Goal: Find specific page/section: Find specific page/section

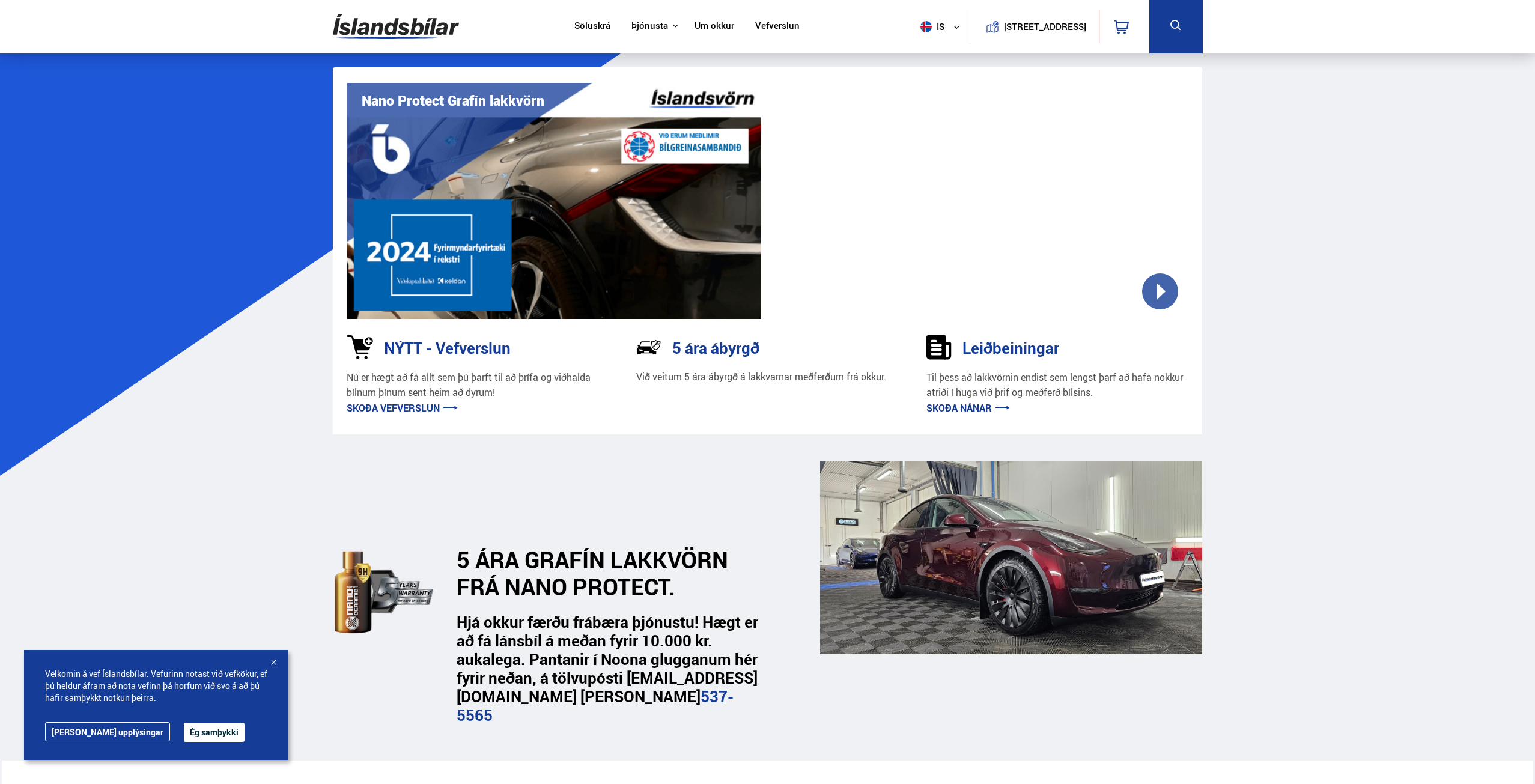
click at [1154, 284] on div at bounding box center [980, 201] width 415 height 236
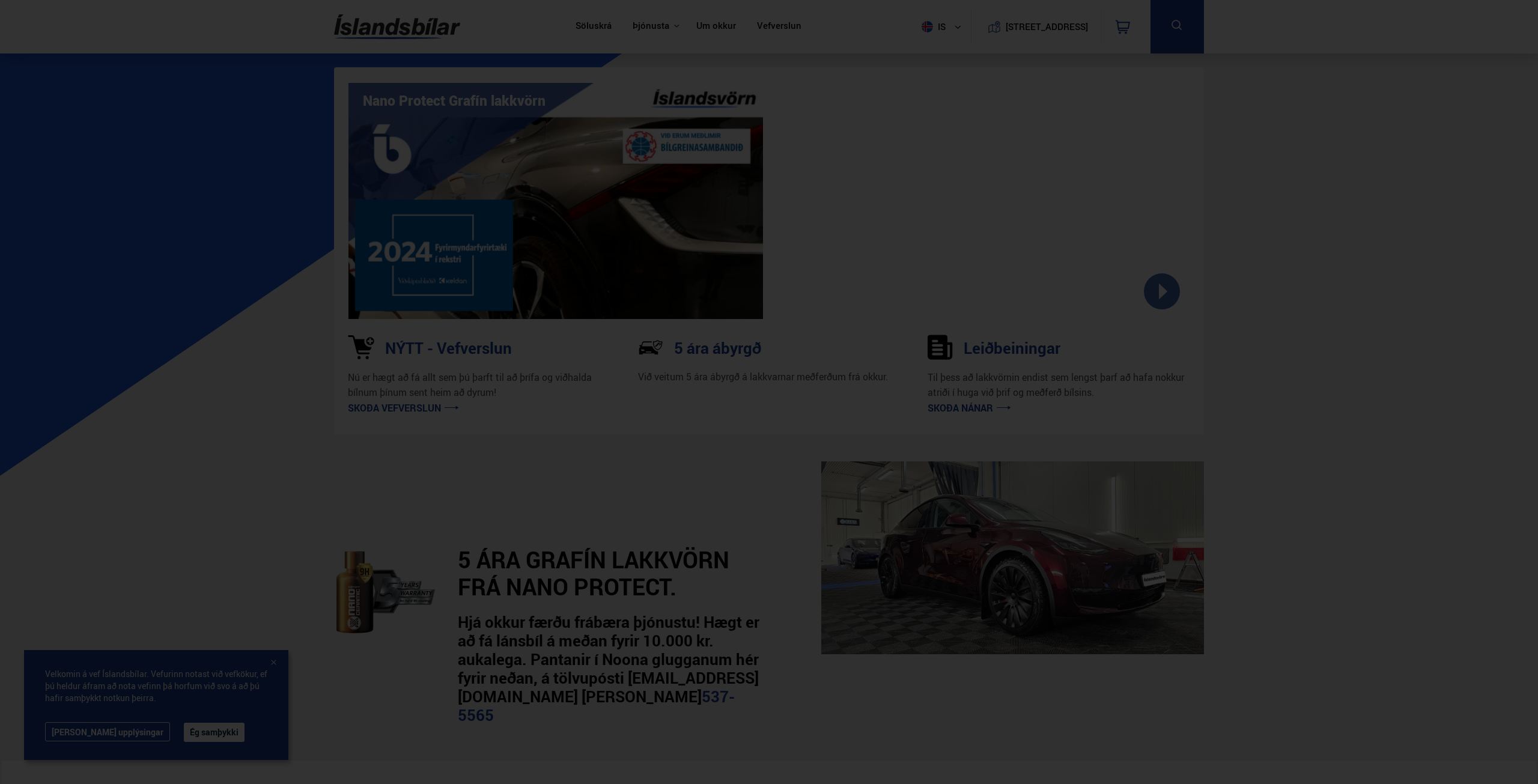
click at [187, 205] on div at bounding box center [769, 392] width 1538 height 784
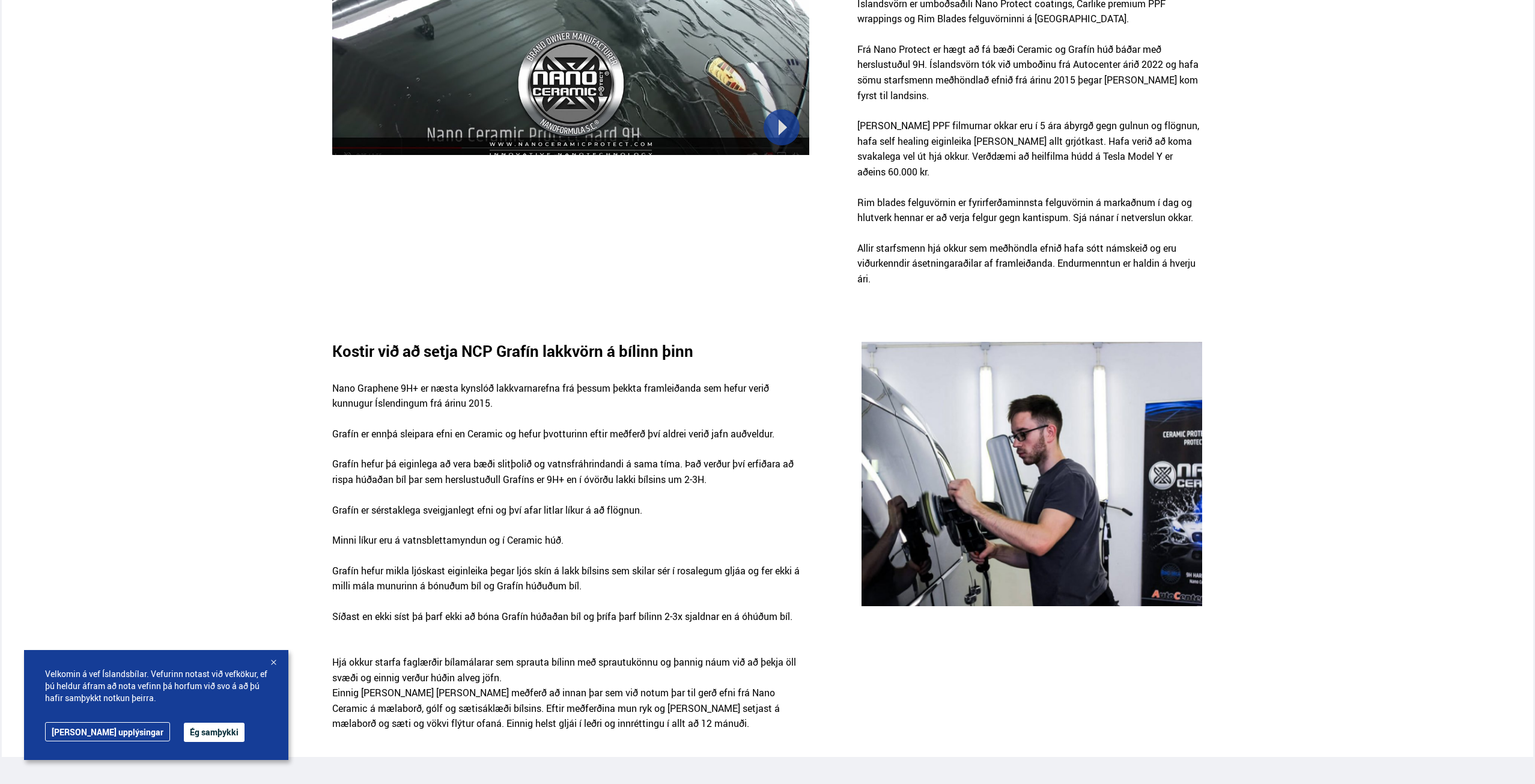
scroll to position [901, 0]
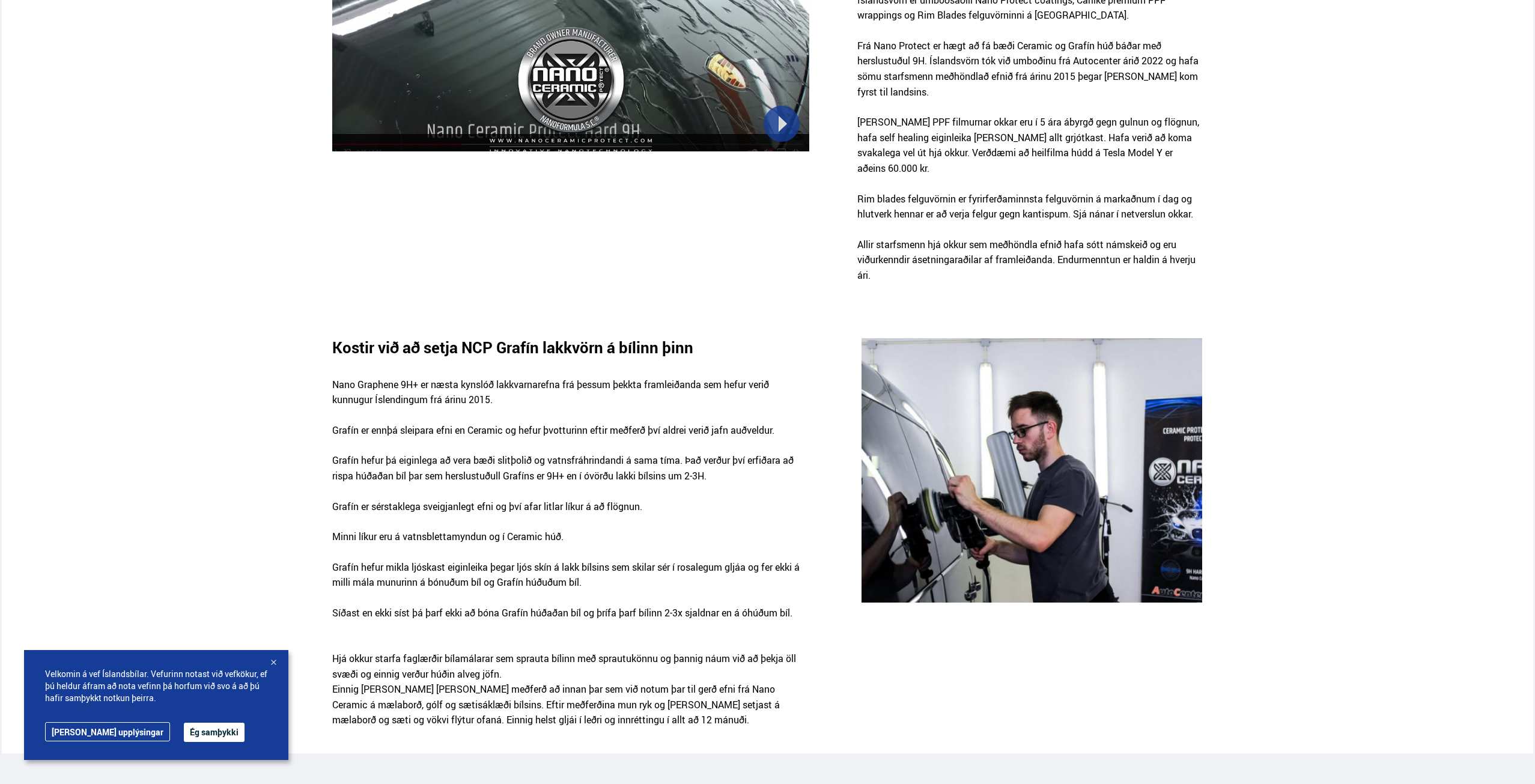
click at [272, 656] on div "Velkomin á vef Íslandsbílar. Vefurinn notast við vefkökur, ef þú [PERSON_NAME] …" at bounding box center [156, 705] width 264 height 110
click at [273, 659] on div at bounding box center [274, 663] width 12 height 12
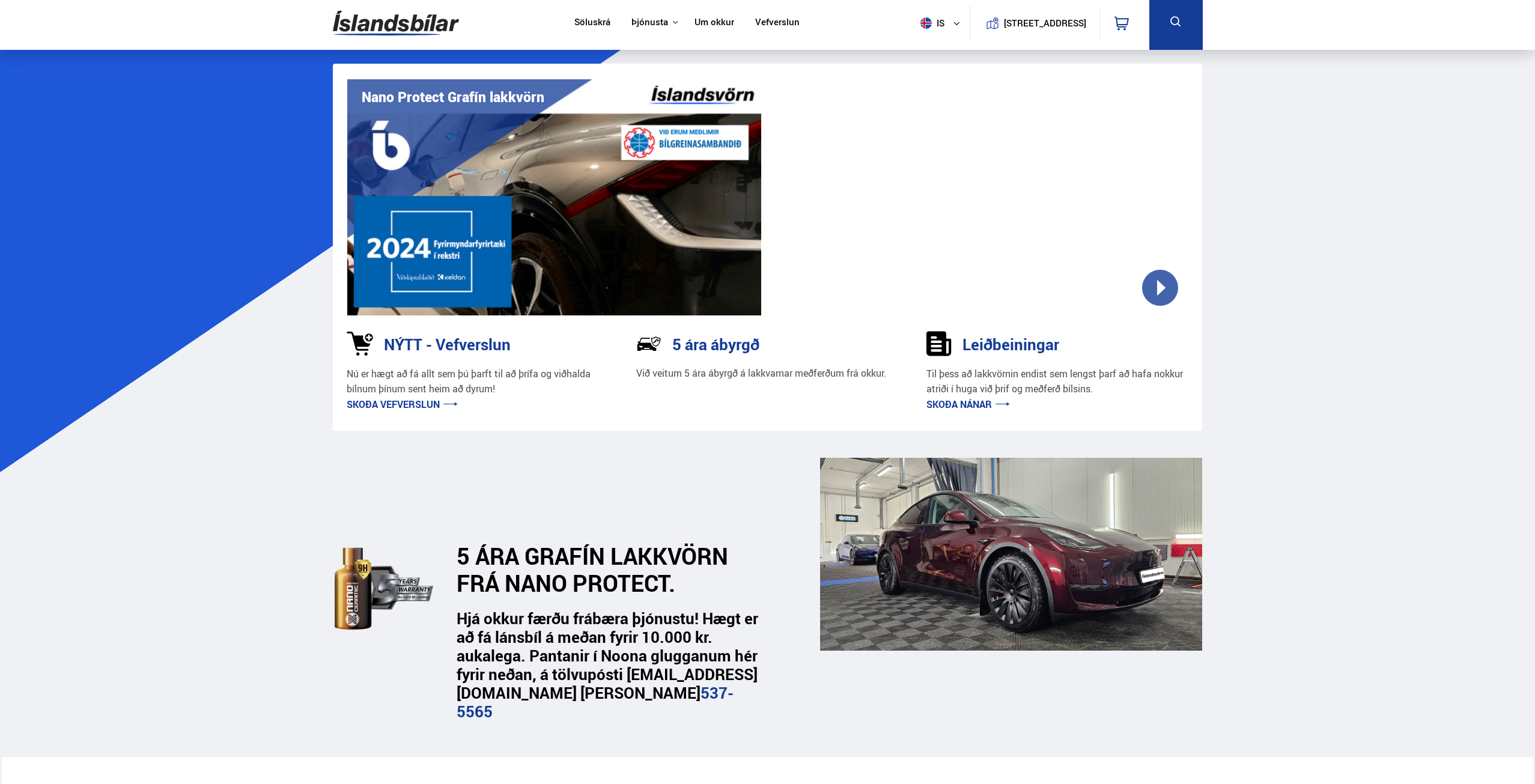
scroll to position [0, 0]
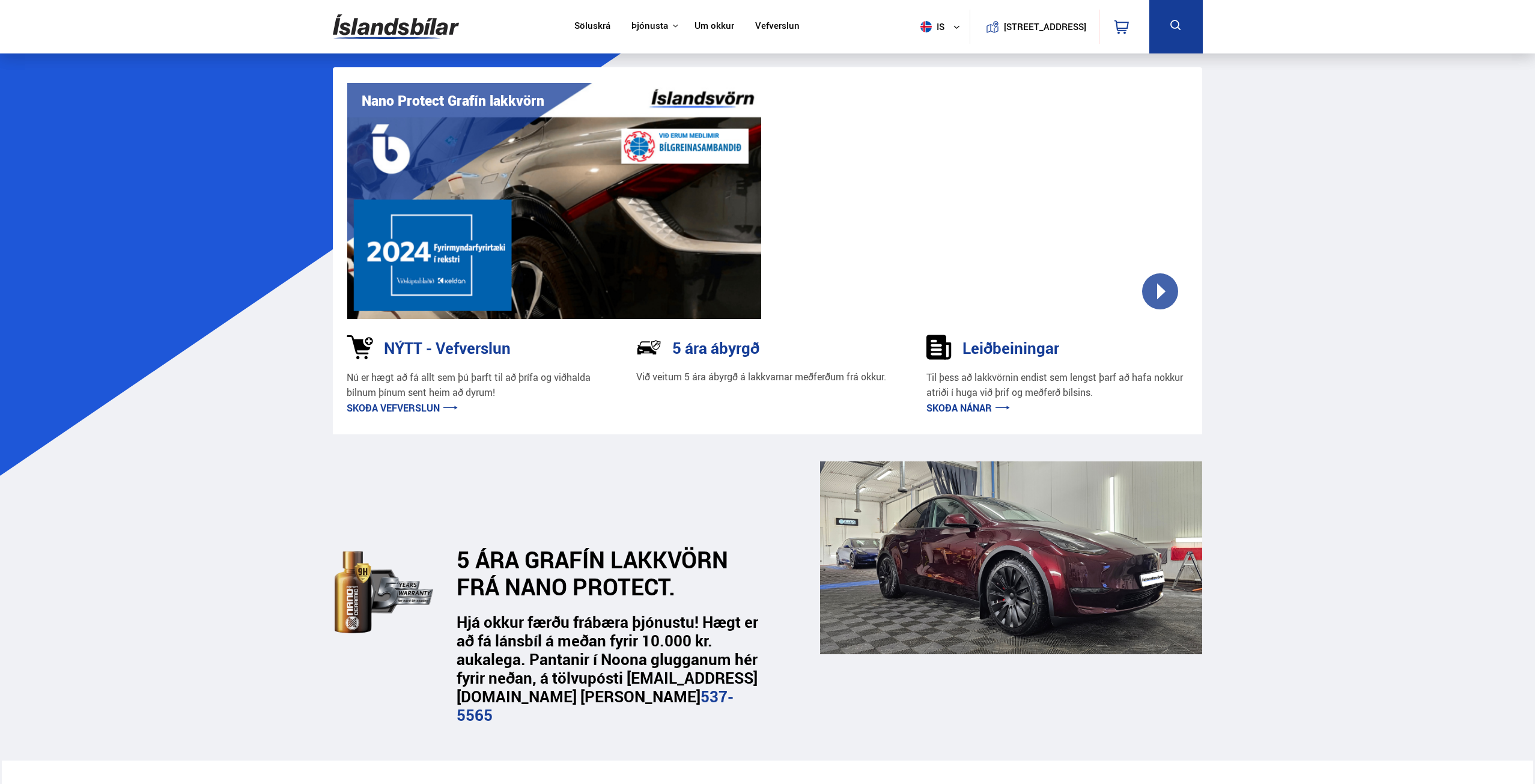
click at [574, 20] on link "Söluskrá" at bounding box center [592, 26] width 36 height 12
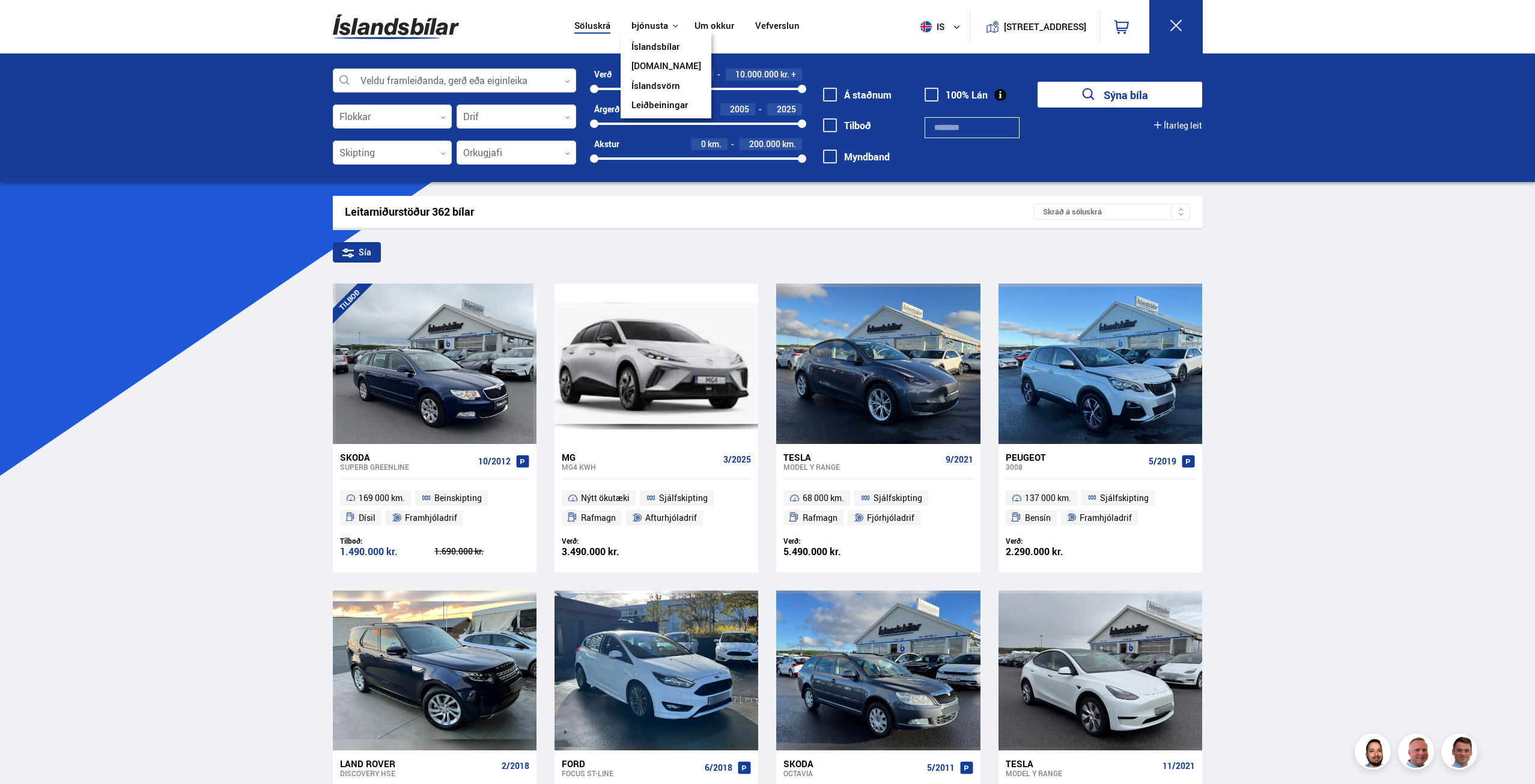
click at [659, 84] on link "Íslandsvörn" at bounding box center [656, 87] width 49 height 12
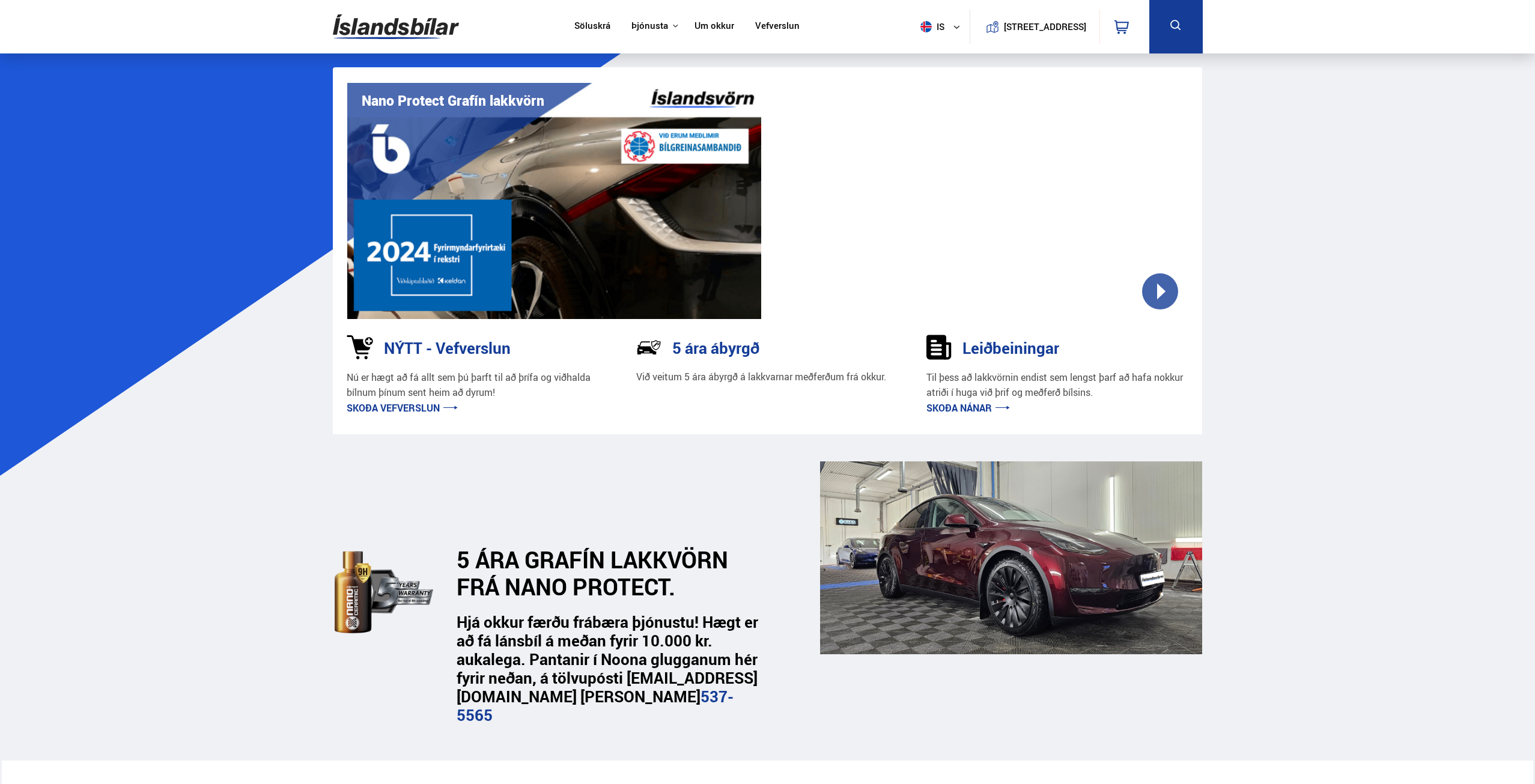
click at [993, 405] on link "Skoða nánar" at bounding box center [969, 407] width 84 height 13
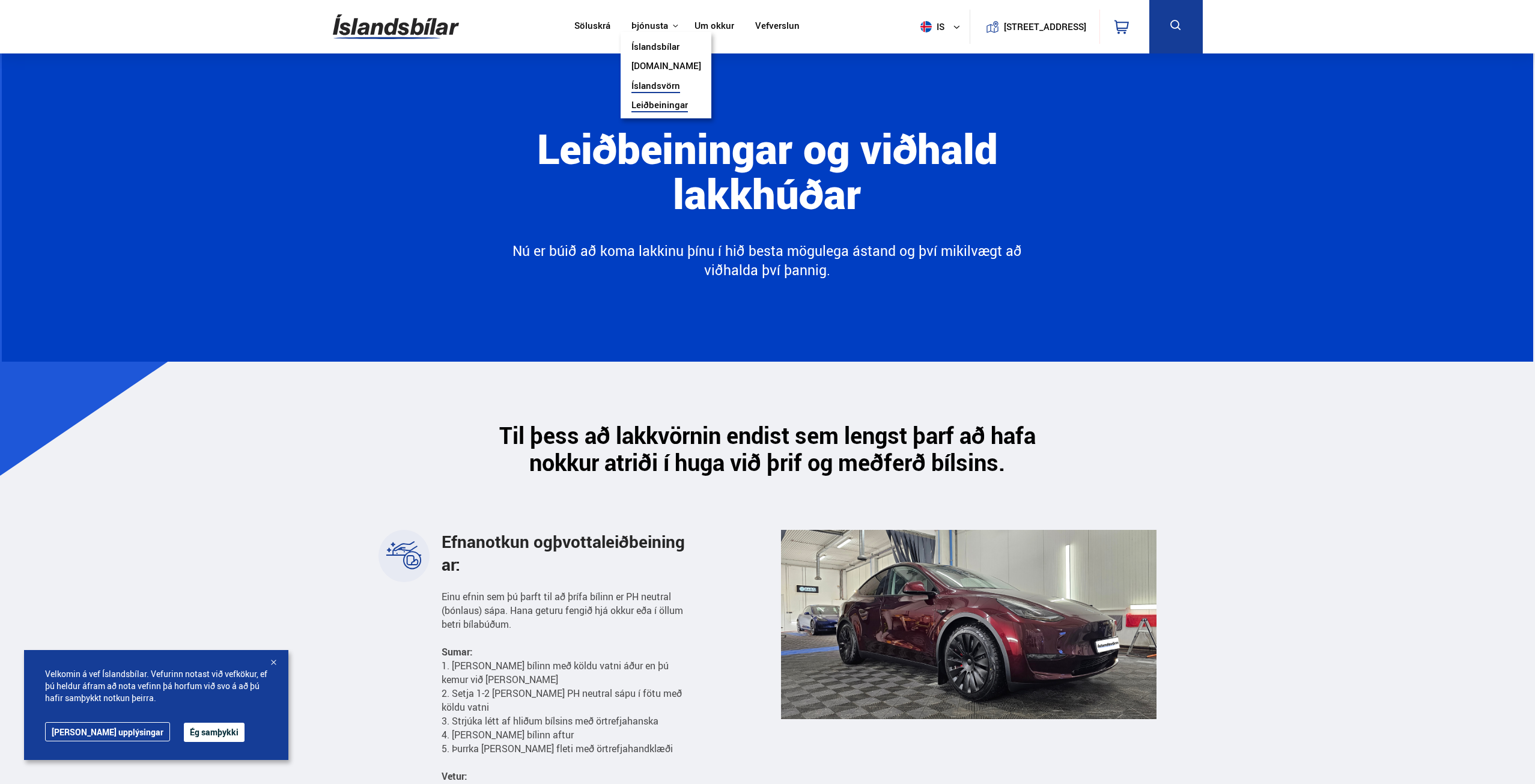
click at [652, 87] on link "Íslandsvörn" at bounding box center [656, 87] width 49 height 12
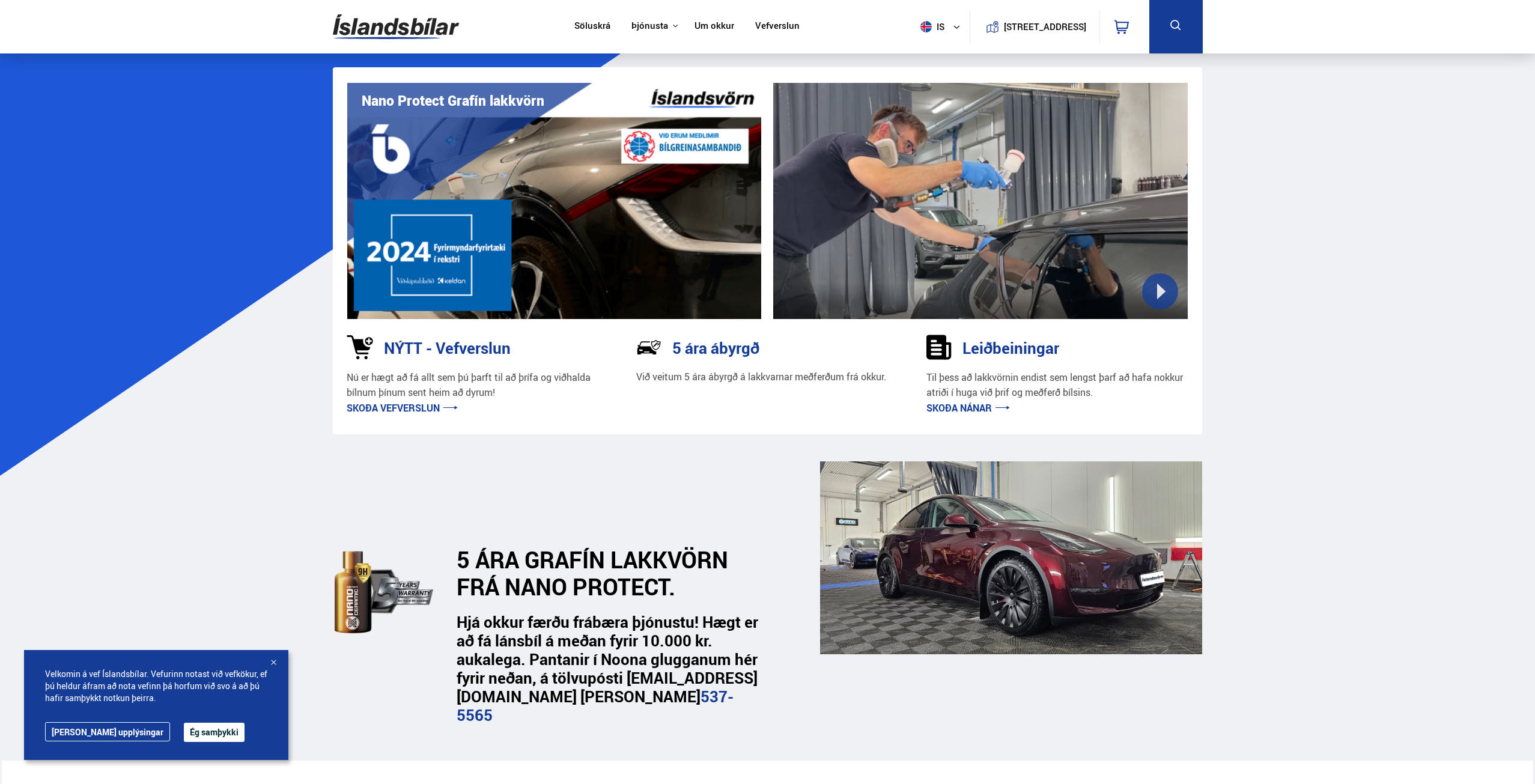
scroll to position [421, 0]
